Goal: Task Accomplishment & Management: Manage account settings

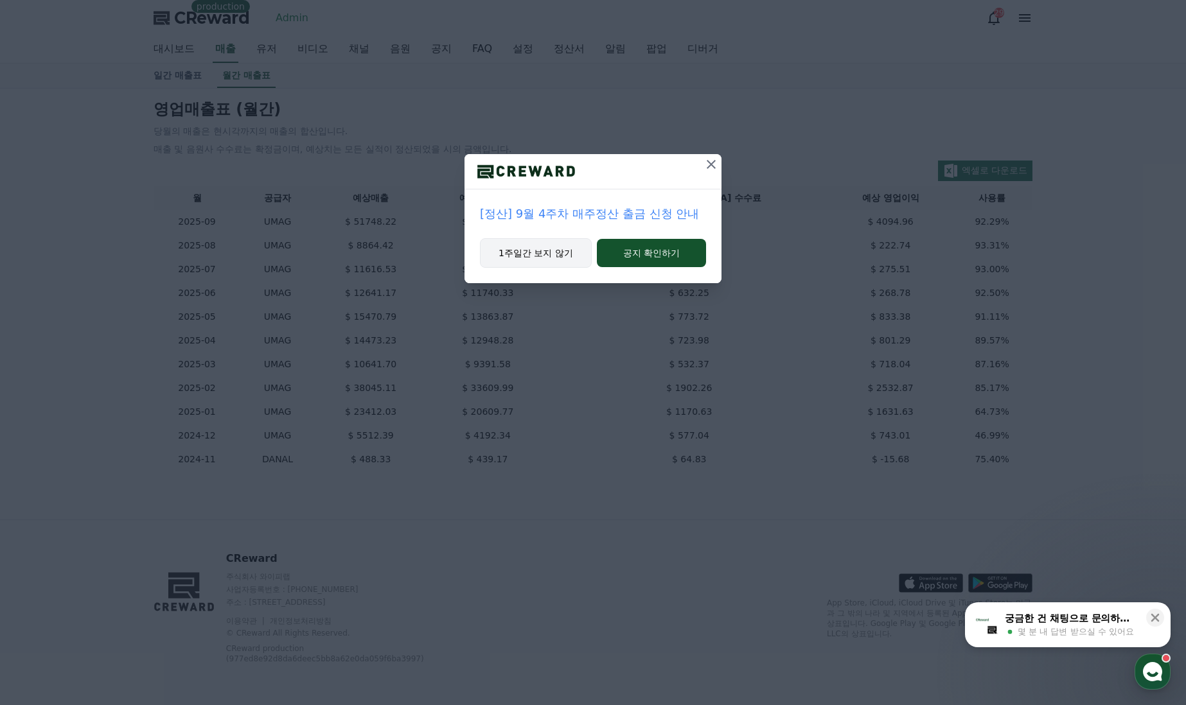
click at [530, 251] on button "1주일간 보지 않기" at bounding box center [536, 253] width 112 height 30
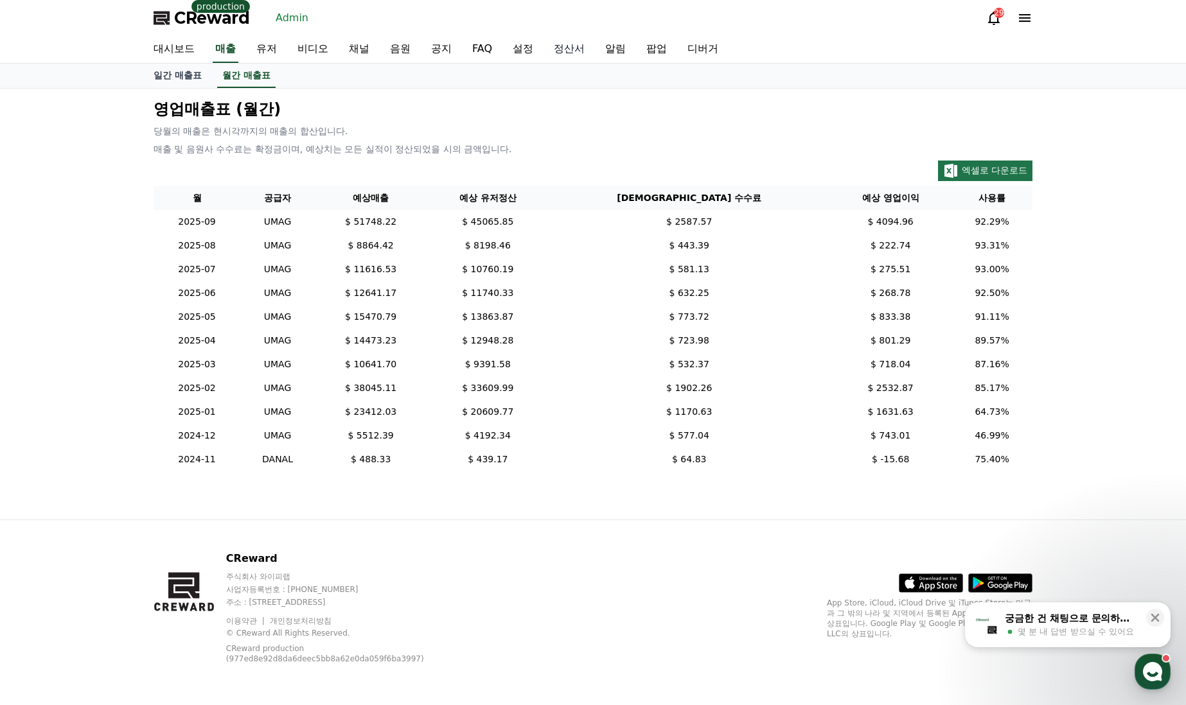
click at [563, 46] on link "정산서" at bounding box center [569, 49] width 51 height 27
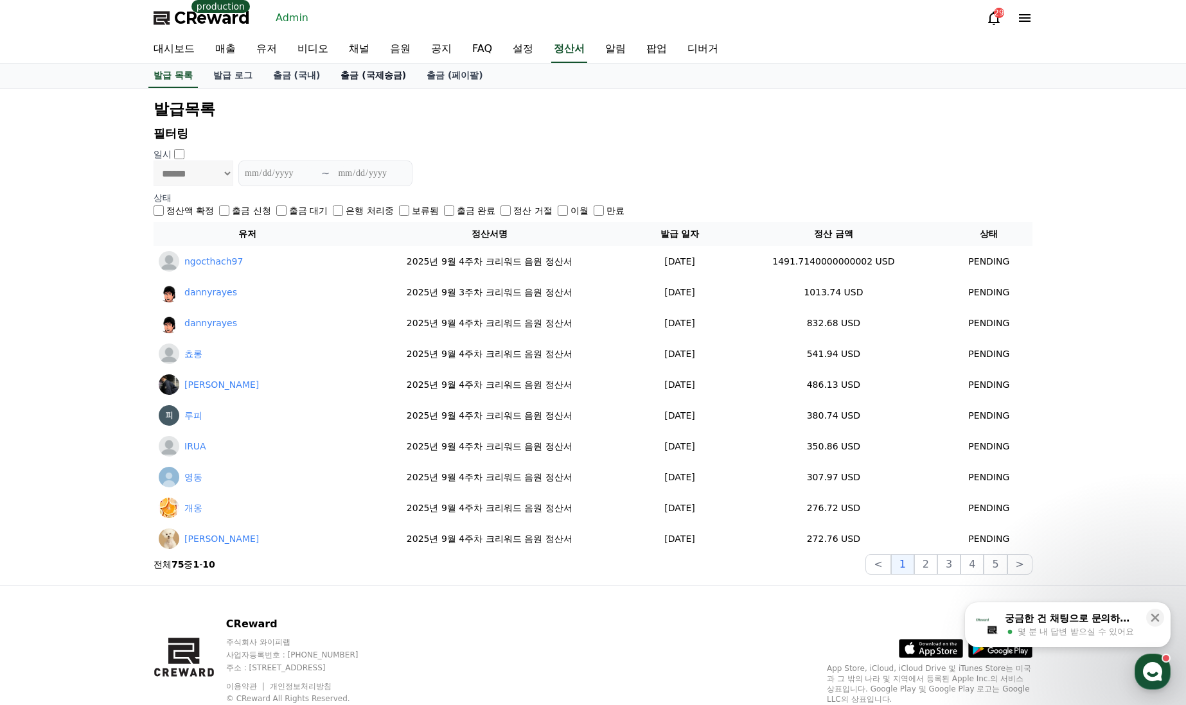
click at [373, 74] on link "출금 (국제송금)" at bounding box center [373, 76] width 86 height 24
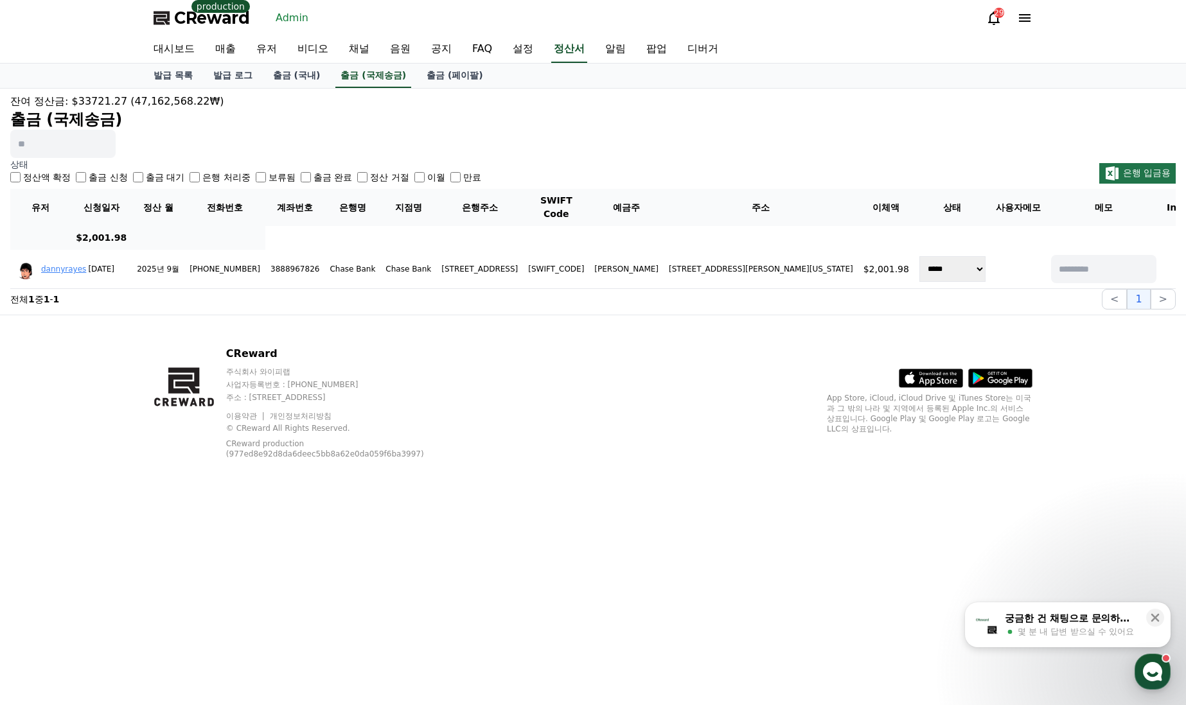
click at [472, 133] on div "잔여 정산금: $33721.27 (47,162,568.22₩) 출금 (국제송금)" at bounding box center [592, 126] width 1165 height 64
click at [305, 75] on link "출금 (국내)" at bounding box center [297, 76] width 68 height 24
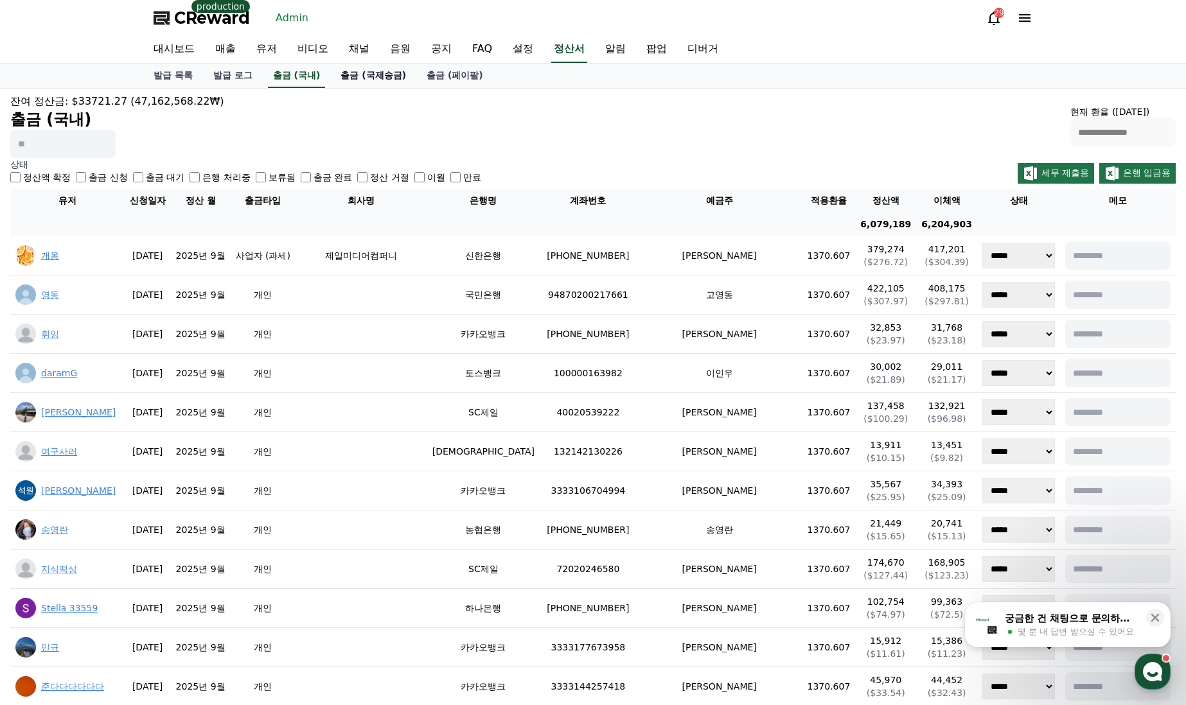
click at [349, 72] on link "출금 (국제송금)" at bounding box center [373, 76] width 86 height 24
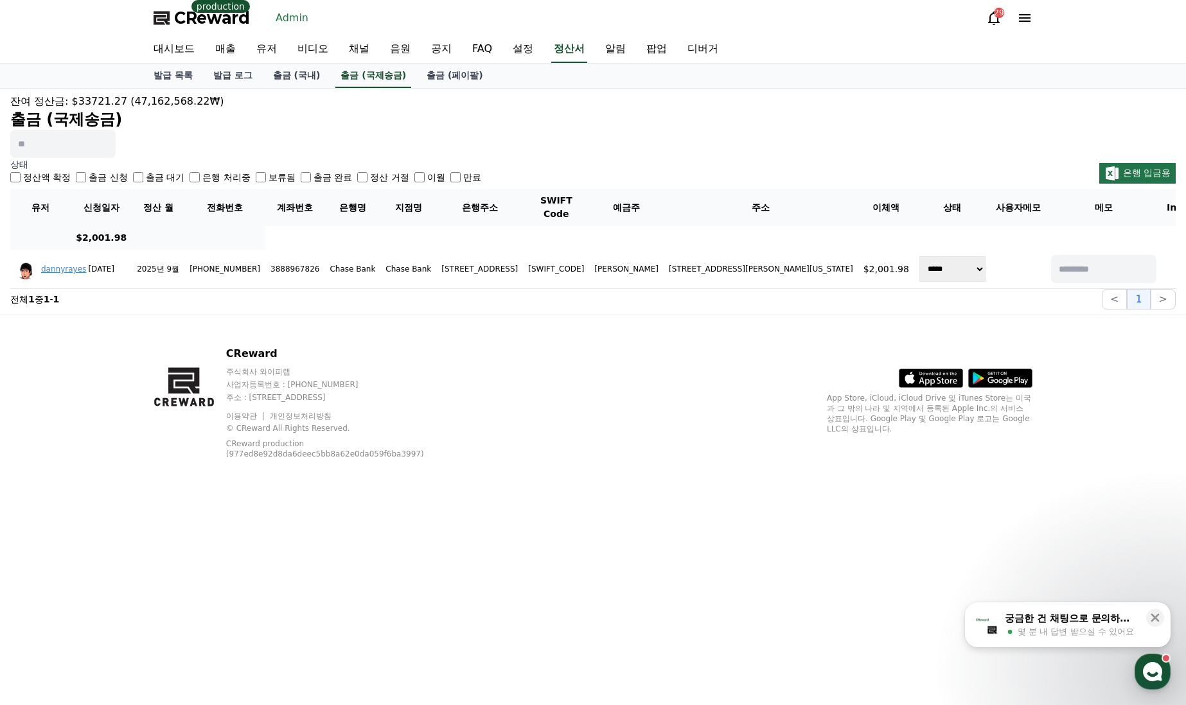
click at [99, 177] on label "출금 신청" at bounding box center [108, 177] width 39 height 13
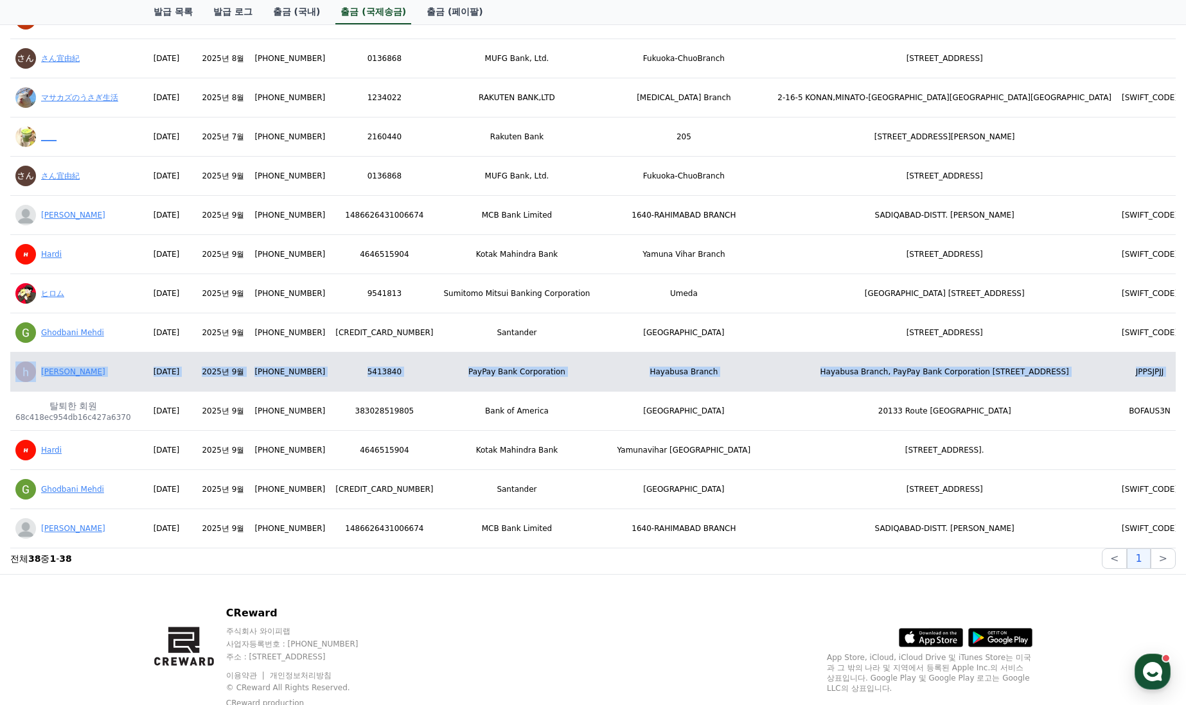
drag, startPoint x: 958, startPoint y: 372, endPoint x: 28, endPoint y: 375, distance: 929.6
click at [28, 375] on tr "[PERSON_NAME] [DATE] 2025년 9월 [PHONE_NUMBER] 5413840 PayPay Bank Corporation Ha…" at bounding box center [1165, 372] width 2310 height 39
click at [58, 372] on link "[PERSON_NAME]" at bounding box center [73, 371] width 64 height 9
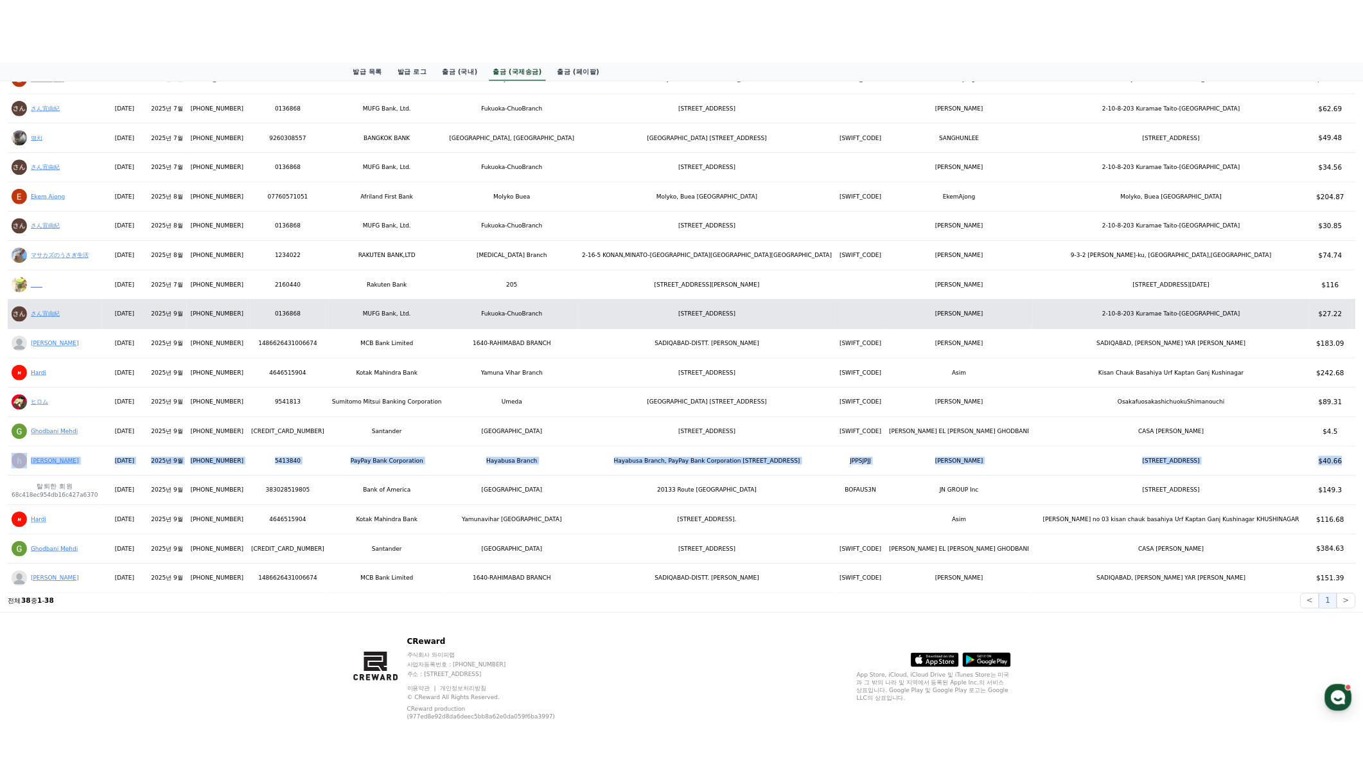
scroll to position [1051, 0]
